Goal: Transaction & Acquisition: Purchase product/service

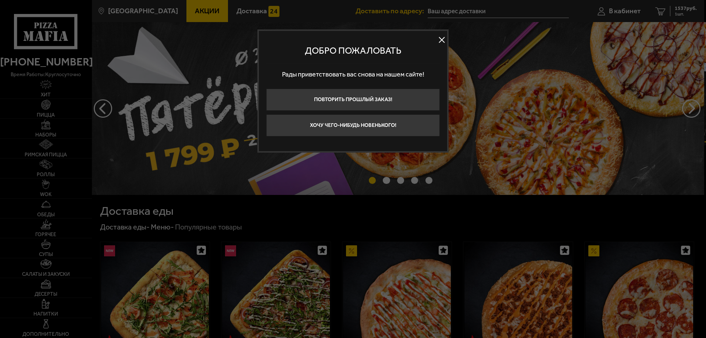
type input "[STREET_ADDRESS]"
click at [442, 39] on button at bounding box center [441, 40] width 11 height 11
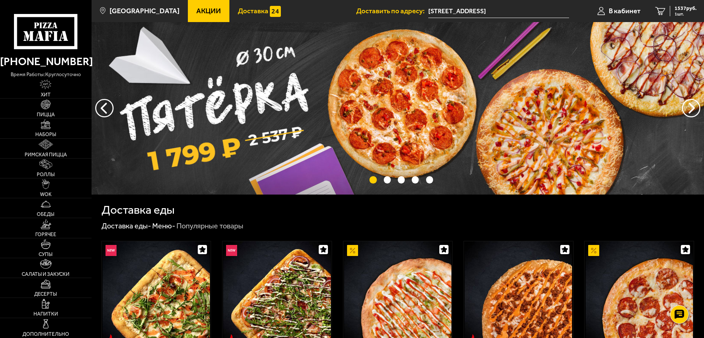
click at [238, 8] on span "Доставка" at bounding box center [253, 10] width 31 height 7
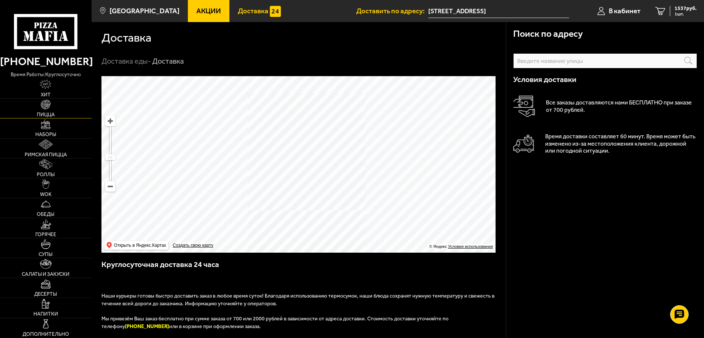
click at [44, 112] on span "Пицца" at bounding box center [46, 114] width 18 height 5
